Goal: Information Seeking & Learning: Compare options

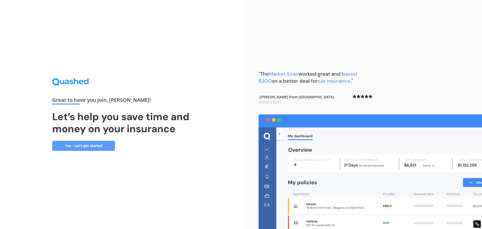
click at [89, 144] on link "Yes - Let’s get started" at bounding box center [83, 146] width 63 height 10
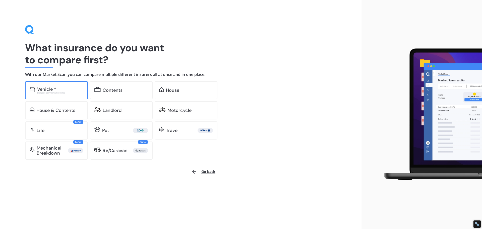
click at [44, 88] on div "Vehicle *" at bounding box center [46, 89] width 19 height 5
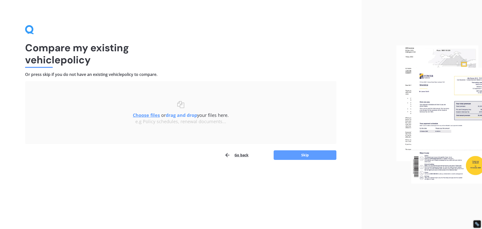
click at [144, 116] on u "Choose files" at bounding box center [146, 115] width 27 height 6
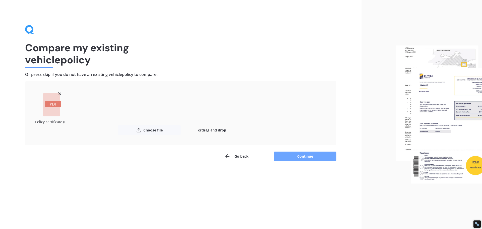
click at [297, 154] on button "Continue" at bounding box center [305, 156] width 63 height 10
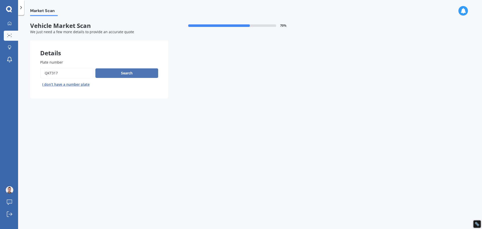
click at [125, 75] on button "Search" at bounding box center [126, 73] width 63 height 10
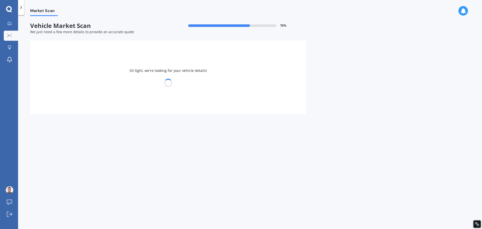
select select "KIA"
select select "STONIC"
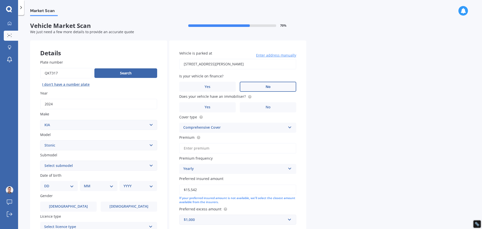
click at [276, 85] on label "No" at bounding box center [268, 87] width 56 height 10
click at [0, 0] on input "No" at bounding box center [0, 0] width 0 height 0
click at [212, 108] on label "Yes" at bounding box center [207, 107] width 56 height 10
click at [0, 0] on input "Yes" at bounding box center [0, 0] width 0 height 0
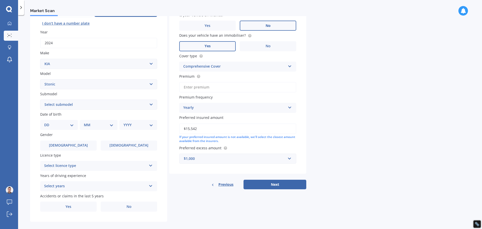
scroll to position [67, 0]
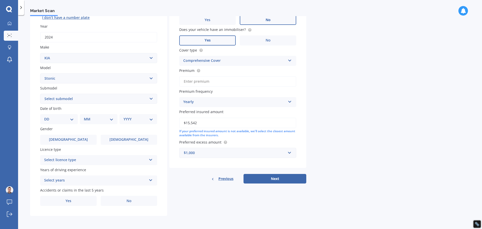
click at [60, 118] on select "DD 01 02 03 04 05 06 07 08 09 10 11 12 13 14 15 16 17 18 19 20 21 22 23 24 25 2…" at bounding box center [59, 119] width 30 height 6
select select "16"
click at [48, 116] on select "DD 01 02 03 04 05 06 07 08 09 10 11 12 13 14 15 16 17 18 19 20 21 22 23 24 25 2…" at bounding box center [59, 119] width 30 height 6
click at [99, 120] on select "MM 01 02 03 04 05 06 07 08 09 10 11 12" at bounding box center [100, 119] width 28 height 6
select select "03"
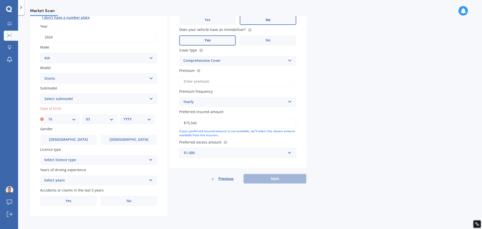
click at [86, 116] on select "MM 01 02 03 04 05 06 07 08 09 10 11 12" at bounding box center [100, 119] width 28 height 6
click at [130, 120] on select "YYYY 2025 2024 2023 2022 2021 2020 2019 2018 2017 2016 2015 2014 2013 2012 2011…" at bounding box center [138, 119] width 28 height 6
select select "1976"
click at [124, 116] on select "YYYY 2025 2024 2023 2022 2021 2020 2019 2018 2017 2016 2015 2014 2013 2012 2011…" at bounding box center [138, 119] width 28 height 6
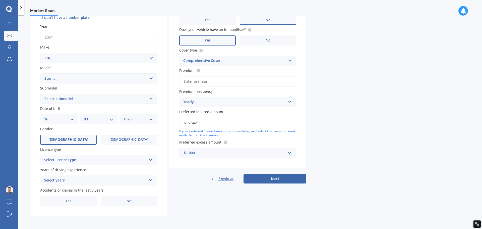
click at [70, 139] on span "Male" at bounding box center [68, 139] width 40 height 4
click at [0, 0] on input "Male" at bounding box center [0, 0] width 0 height 0
click at [73, 159] on div "Select licence type" at bounding box center [95, 160] width 102 height 6
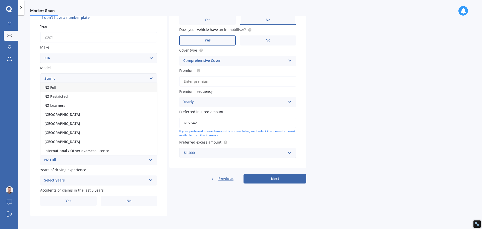
click at [62, 88] on div "NZ Full" at bounding box center [98, 87] width 116 height 9
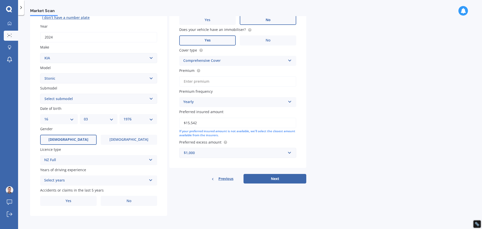
click at [81, 180] on div "Select years" at bounding box center [95, 180] width 102 height 6
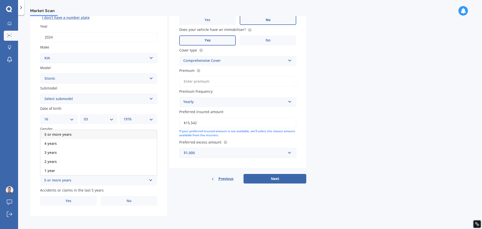
click at [73, 135] on div "5 or more years" at bounding box center [98, 134] width 116 height 9
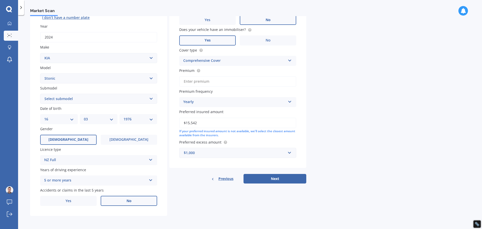
click at [135, 202] on label "No" at bounding box center [129, 201] width 56 height 10
click at [0, 0] on input "No" at bounding box center [0, 0] width 0 height 0
click at [261, 178] on button "Next" at bounding box center [275, 179] width 63 height 10
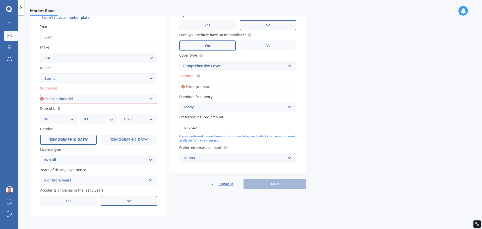
click at [61, 95] on select "Select submodel (All other) EX Hatchback 5dr Spts Auto 6sp 1.4i GT Line Hatchba…" at bounding box center [98, 99] width 117 height 10
select select "GT LINE HATCHBACK 5DR DCT 7SP 1.0T"
click at [40, 94] on select "Select submodel (All other) EX Hatchback 5dr Spts Auto 6sp 1.4i GT Line Hatchba…" at bounding box center [98, 99] width 117 height 10
click at [217, 88] on input "Premium" at bounding box center [237, 86] width 117 height 11
click at [198, 75] on icon at bounding box center [198, 75] width 1 height 1
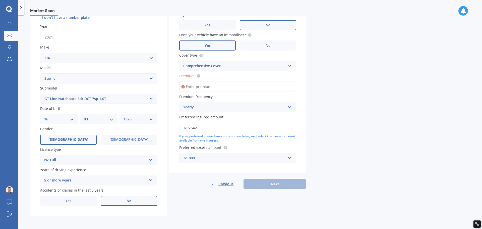
click at [200, 87] on input "Premium" at bounding box center [237, 86] width 117 height 11
click at [216, 86] on input "Premium" at bounding box center [237, 86] width 117 height 11
type input "$1,456.00"
click at [210, 207] on div "Details Plate number Search I don’t have a number plate Year 2024 Make Select m…" at bounding box center [168, 95] width 276 height 242
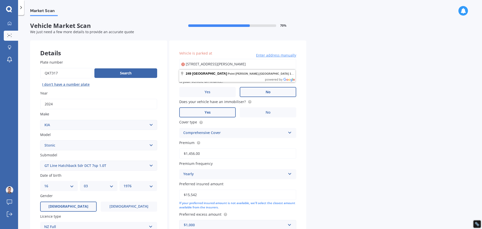
click at [208, 64] on input "249 Meola Road Point Chevalier Auckland 1022" at bounding box center [237, 64] width 117 height 11
type input "249 Meola Road, Point Chevalier, Auckland 1022"
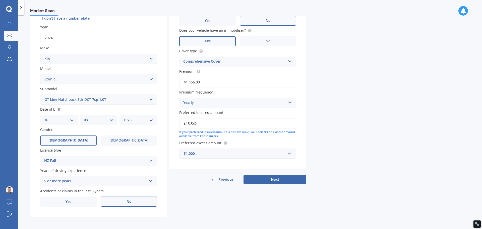
scroll to position [67, 0]
click at [269, 180] on button "Next" at bounding box center [275, 179] width 63 height 10
select select "16"
select select "03"
select select "1976"
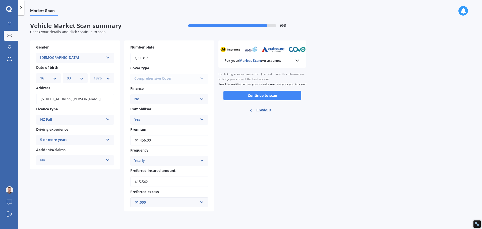
scroll to position [0, 0]
click at [95, 140] on div "5 or more years" at bounding box center [72, 140] width 64 height 6
click at [87, 158] on div "2 years" at bounding box center [75, 158] width 78 height 9
click at [62, 57] on div "Male" at bounding box center [72, 58] width 64 height 6
click at [55, 78] on div "Female" at bounding box center [75, 76] width 78 height 9
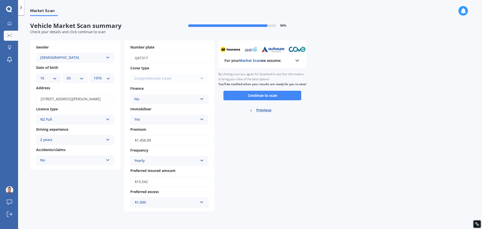
click at [55, 77] on select "DD 01 02 03 04 05 06 07 08 09 10 11 12 13 14 15 16 17 18 19 20 21 22 23 24 25 2…" at bounding box center [48, 78] width 17 height 6
select select "14"
click at [40, 75] on select "DD 01 02 03 04 05 06 07 08 09 10 11 12 13 14 15 16 17 18 19 20 21 22 23 24 25 2…" at bounding box center [48, 78] width 17 height 6
click at [81, 80] on select "MM 01 02 03 04 05 06 07 08 09 10 11 12" at bounding box center [75, 78] width 17 height 6
select select "08"
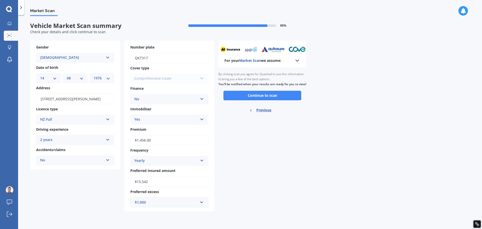
click at [67, 75] on select "MM 01 02 03 04 05 06 07 08 09 10 11 12" at bounding box center [75, 78] width 17 height 6
click at [106, 79] on select "YYYY 2025 2024 2023 2022 2021 2020 2019 2018 2017 2016 2015 2014 2013 2012 2011…" at bounding box center [102, 78] width 17 height 6
select select "2007"
click at [94, 75] on select "YYYY 2025 2024 2023 2022 2021 2020 2019 2018 2017 2016 2015 2014 2013 2012 2011…" at bounding box center [102, 78] width 17 height 6
click at [256, 99] on button "Continue to scan" at bounding box center [262, 96] width 78 height 10
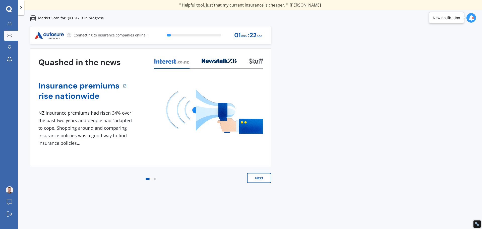
click at [262, 178] on button "Next" at bounding box center [259, 178] width 24 height 10
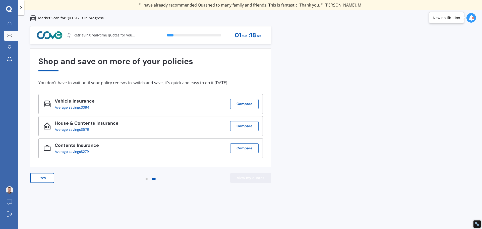
click at [261, 177] on button "View my quotes" at bounding box center [250, 178] width 41 height 10
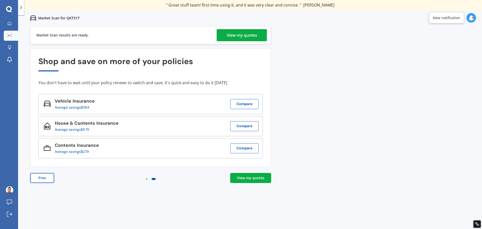
click at [258, 178] on div "View my quotes" at bounding box center [250, 177] width 27 height 5
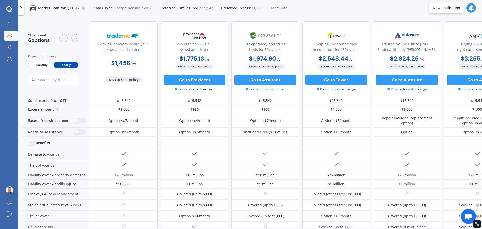
click at [42, 64] on span "Monthly" at bounding box center [41, 65] width 25 height 7
